Goal: Task Accomplishment & Management: Complete application form

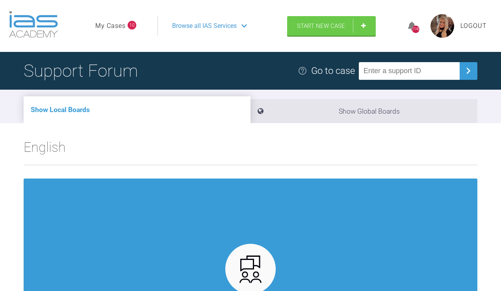
click at [109, 31] on link "My Cases" at bounding box center [110, 26] width 30 height 10
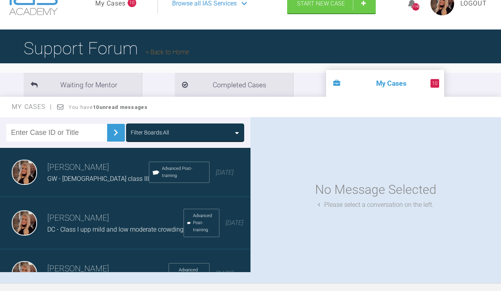
scroll to position [24, 0]
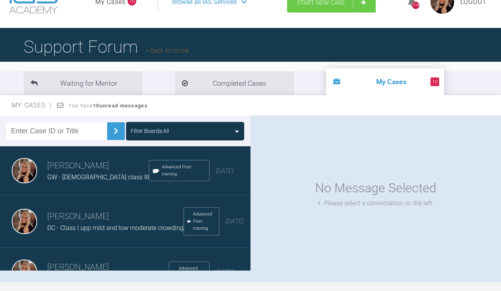
click at [334, 13] on link "Start New Case" at bounding box center [331, 3] width 89 height 20
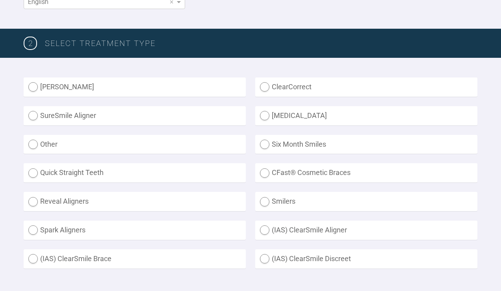
scroll to position [176, 0]
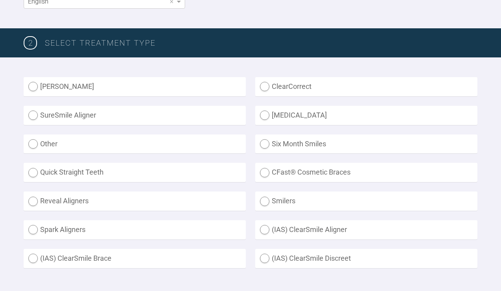
click at [69, 154] on label "Other" at bounding box center [135, 144] width 222 height 19
radio input "true"
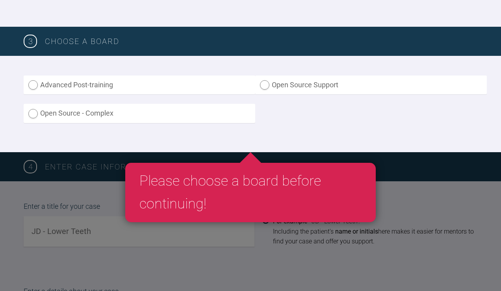
scroll to position [458, 0]
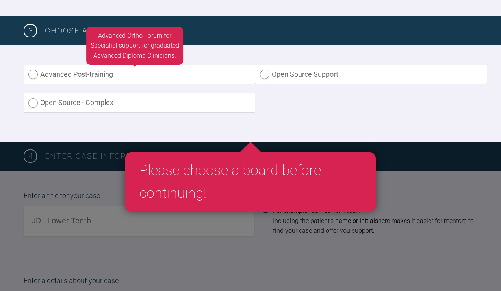
click at [84, 84] on label "Advanced Post-training" at bounding box center [140, 74] width 232 height 19
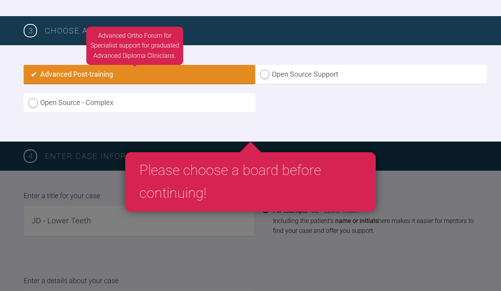
radio input "true"
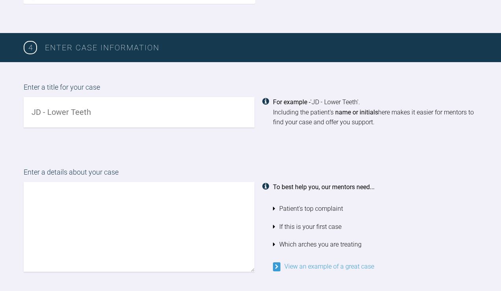
scroll to position [571, 0]
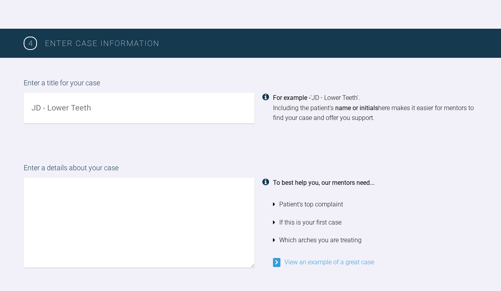
click at [69, 123] on input "text" at bounding box center [139, 108] width 231 height 30
click at [46, 123] on input "JC - RHS [MEDICAL_DATA]" at bounding box center [139, 108] width 231 height 30
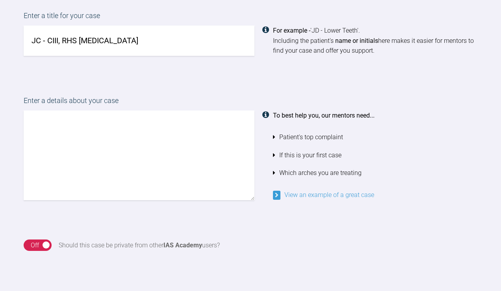
scroll to position [639, 0]
type input "JC - CIII, RHS [MEDICAL_DATA]"
click at [95, 196] on textarea at bounding box center [139, 155] width 231 height 90
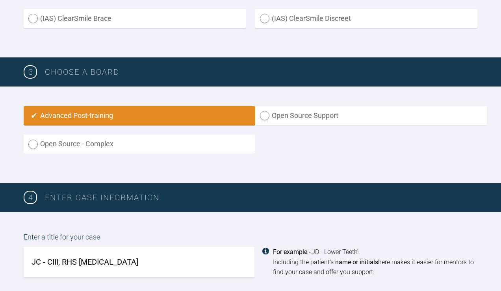
scroll to position [565, 0]
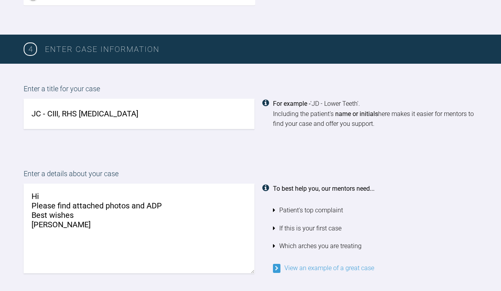
type textarea "Hi Please find attached photos and ADP Best wishes [PERSON_NAME]"
click at [35, 129] on input "JC - CIII, RHS [MEDICAL_DATA]" at bounding box center [139, 114] width 231 height 30
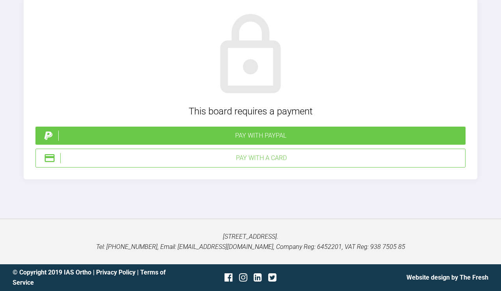
scroll to position [2549, 0]
type input "RC - CIII, RHS [MEDICAL_DATA]"
click at [272, 157] on div "Pay with a Card" at bounding box center [261, 158] width 402 height 10
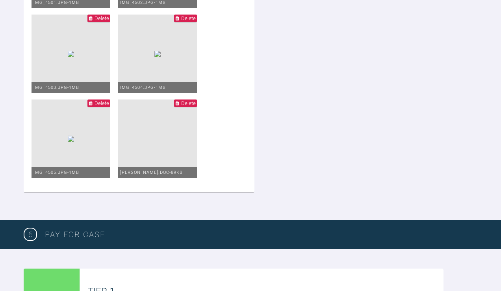
scroll to position [1734, 0]
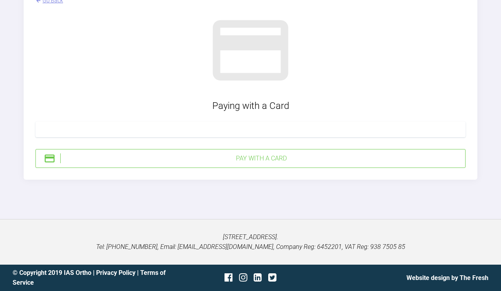
click at [180, 159] on div "Pay with a Card" at bounding box center [261, 159] width 402 height 10
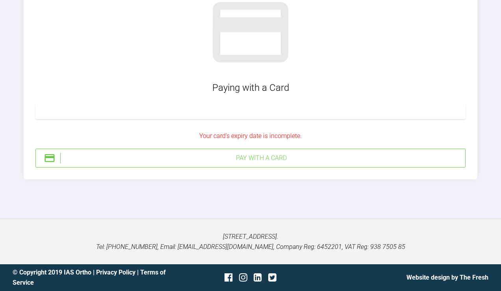
click at [286, 161] on div "Pay with a Card" at bounding box center [261, 158] width 402 height 10
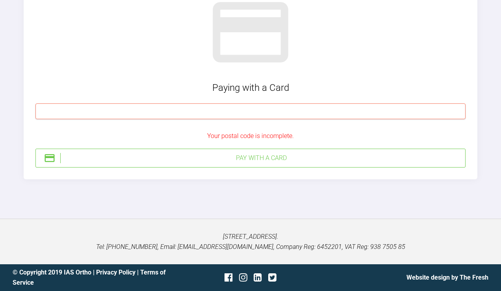
scroll to position [2572, 0]
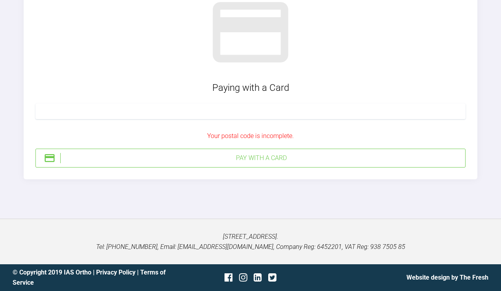
click at [291, 163] on div "Pay with a Card" at bounding box center [261, 158] width 402 height 10
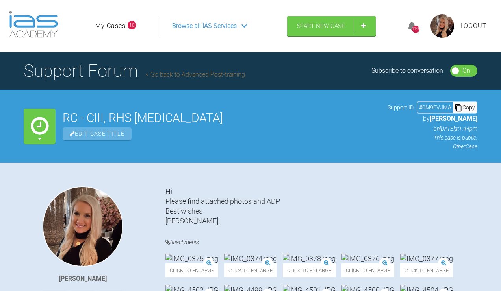
click at [107, 31] on link "My Cases" at bounding box center [110, 26] width 30 height 10
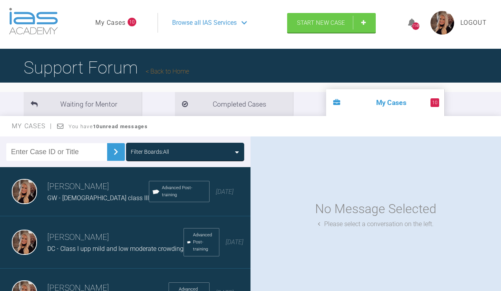
scroll to position [4, 0]
